Goal: Find contact information: Find contact information

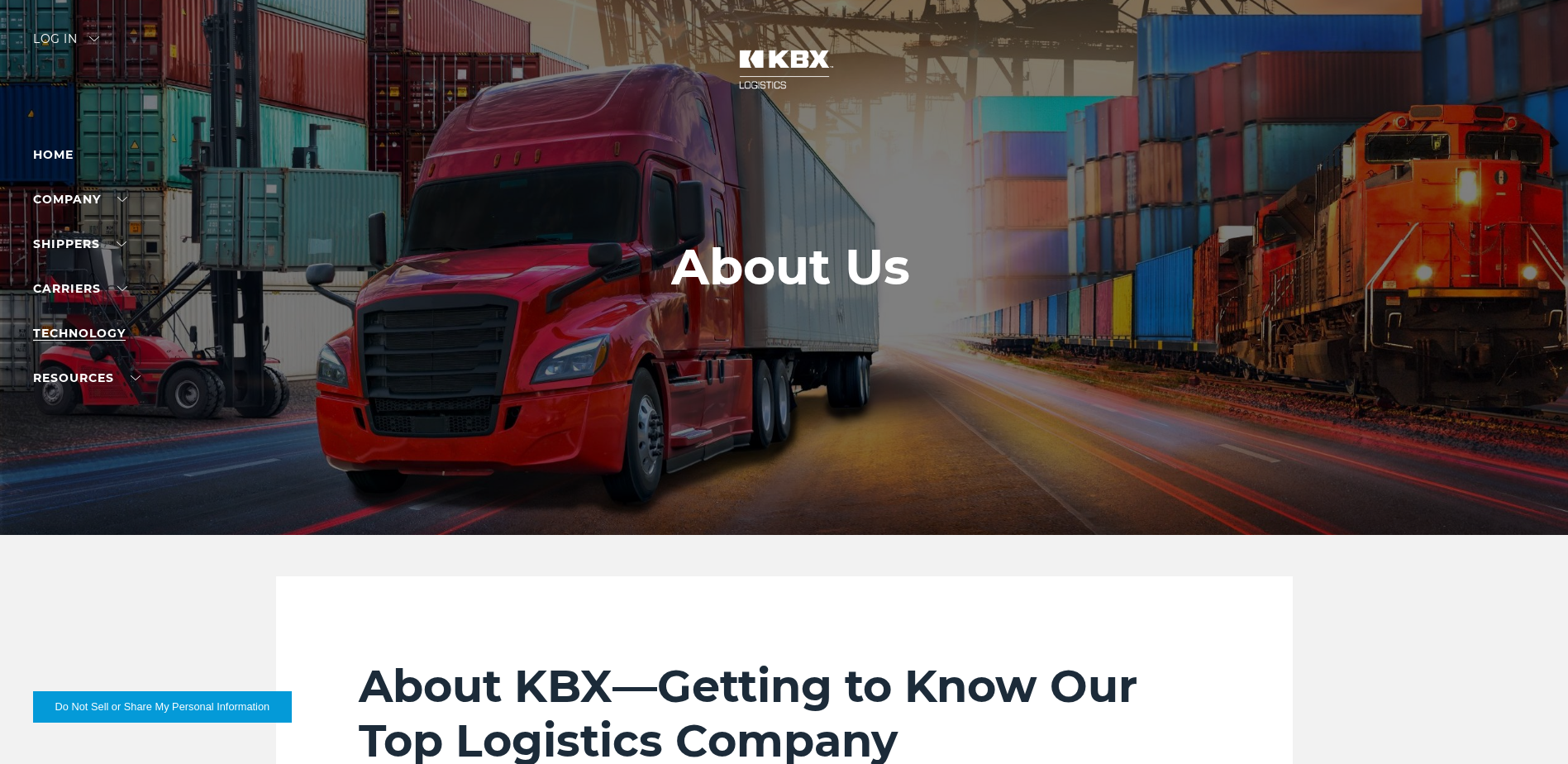
click at [84, 332] on link "Technology" at bounding box center [79, 332] width 92 height 15
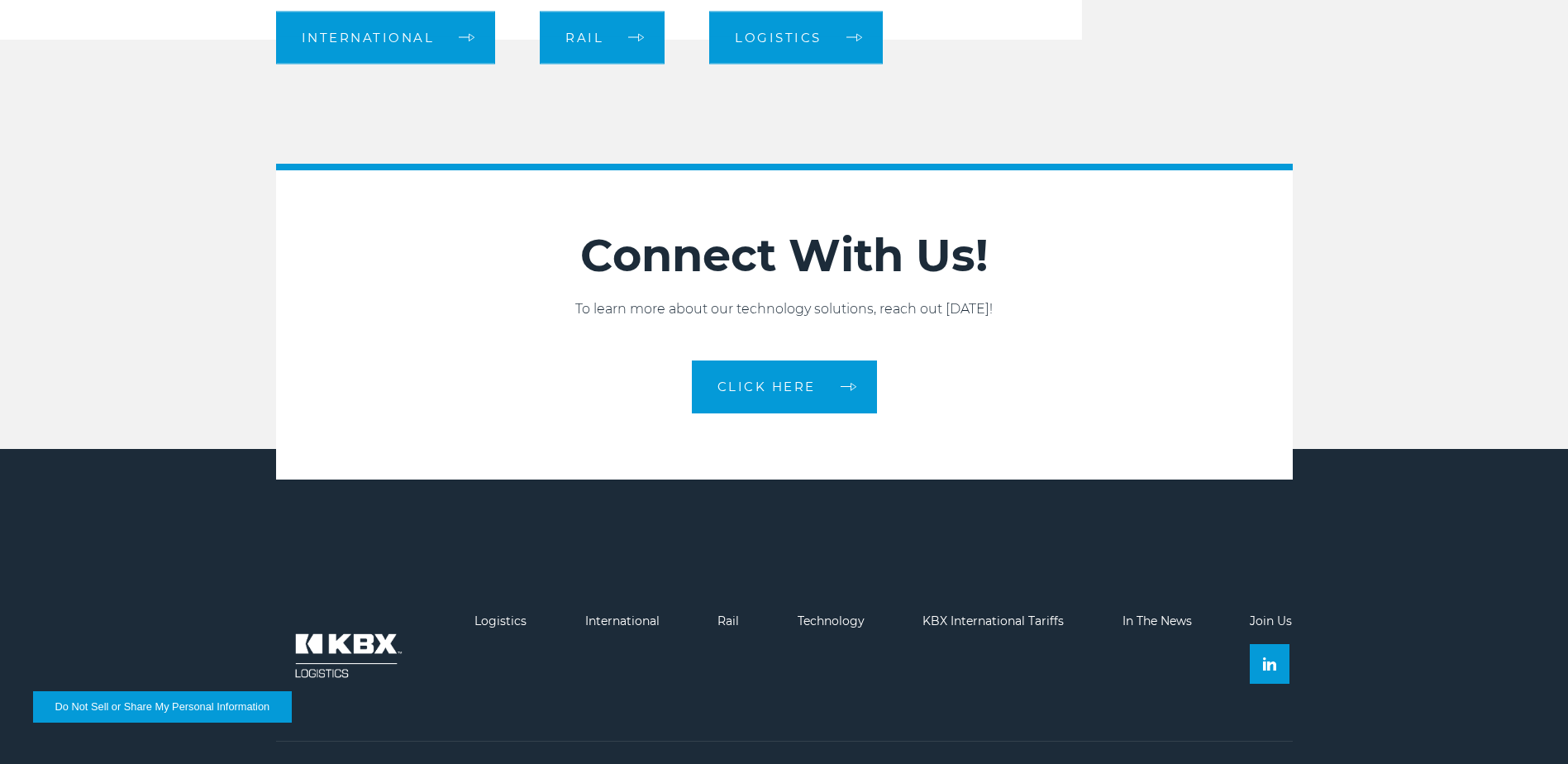
scroll to position [1860, 0]
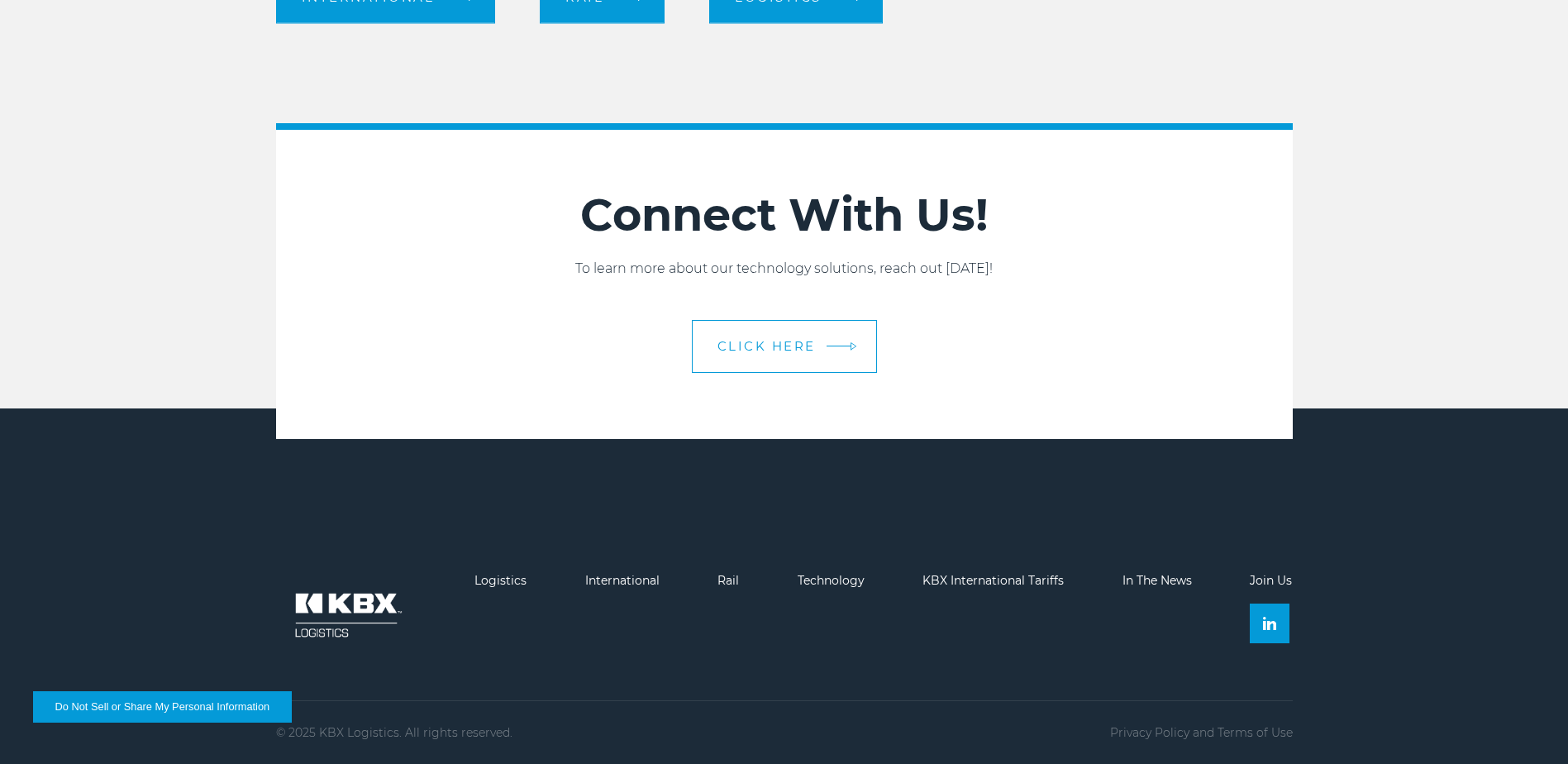
click at [769, 340] on span "CLICK HERE" at bounding box center [766, 346] width 98 height 13
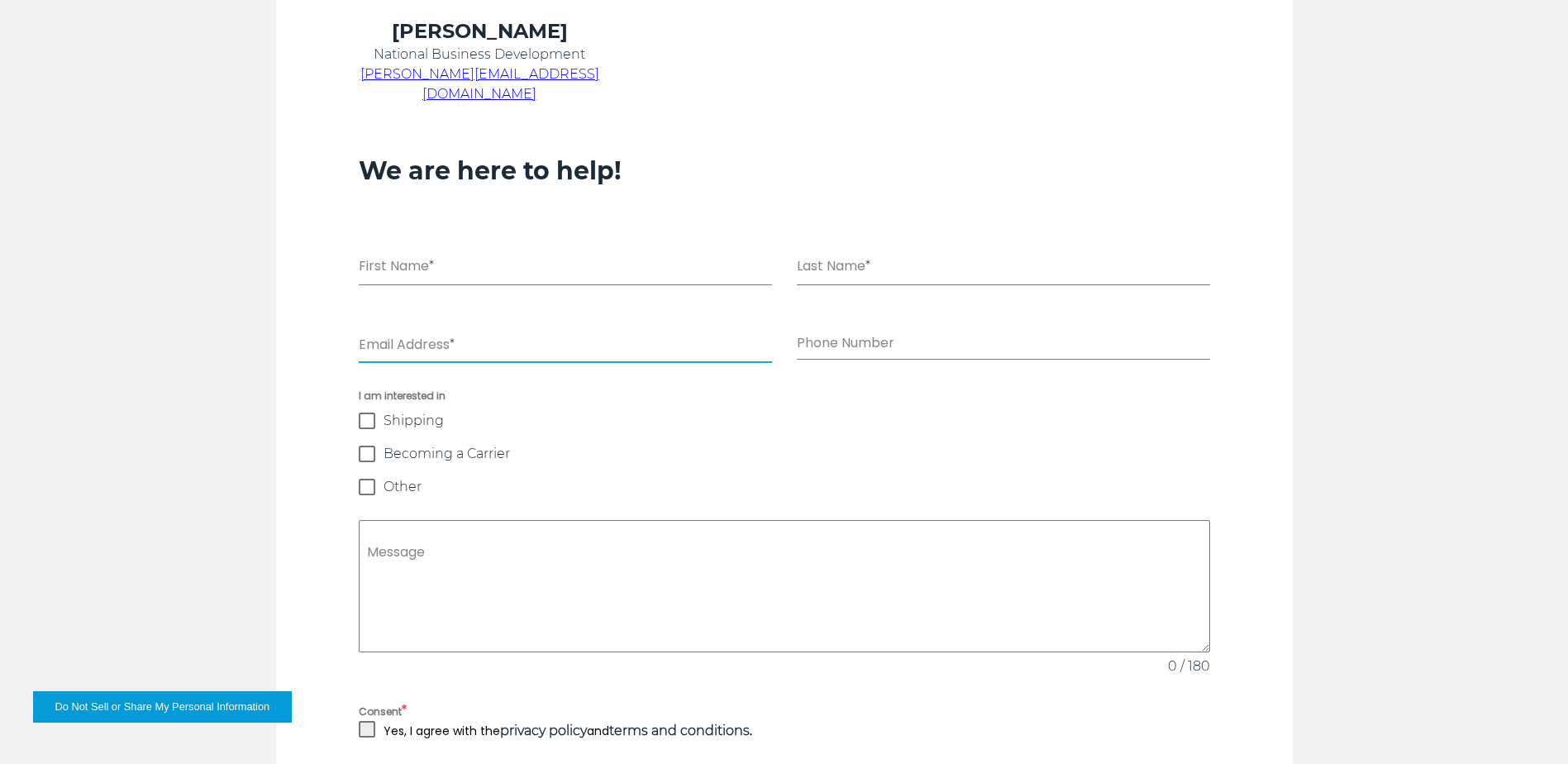
scroll to position [1075, 0]
